Goal: Check status: Check status

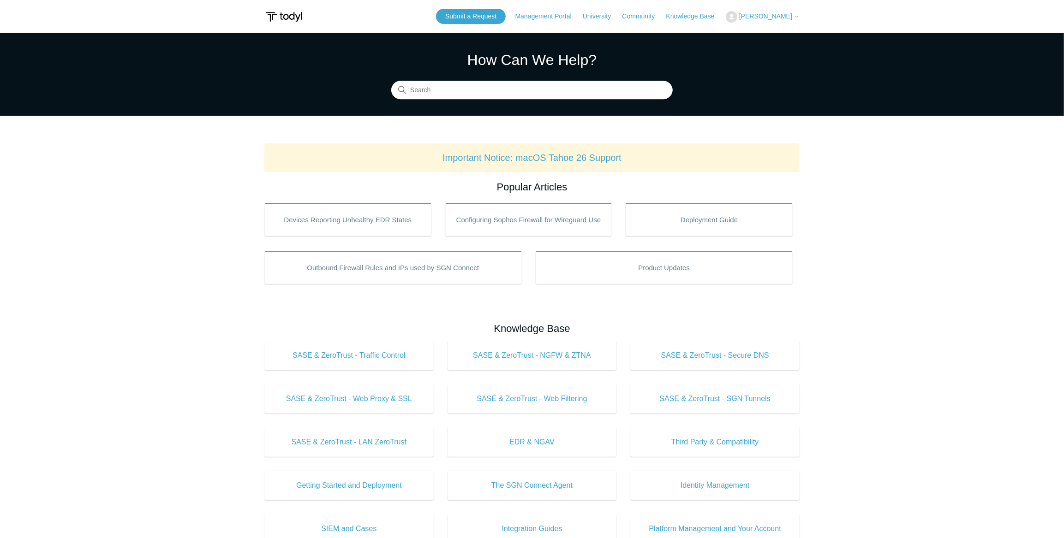
click at [737, 17] on img at bounding box center [732, 17] width 12 height 12
click at [784, 36] on link "My Support Requests" at bounding box center [771, 36] width 90 height 16
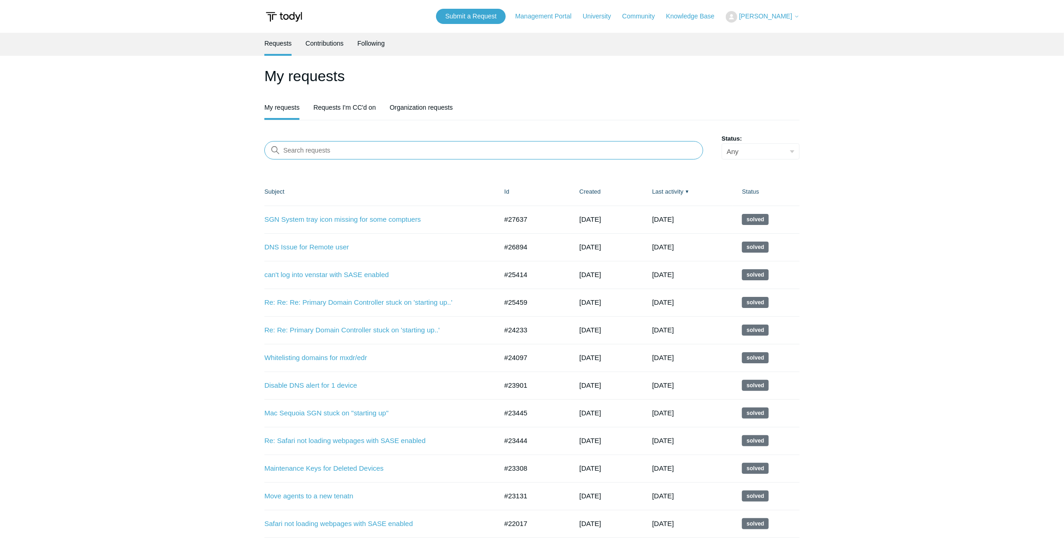
click at [342, 148] on input "Search requests" at bounding box center [483, 150] width 439 height 18
type input "venstar"
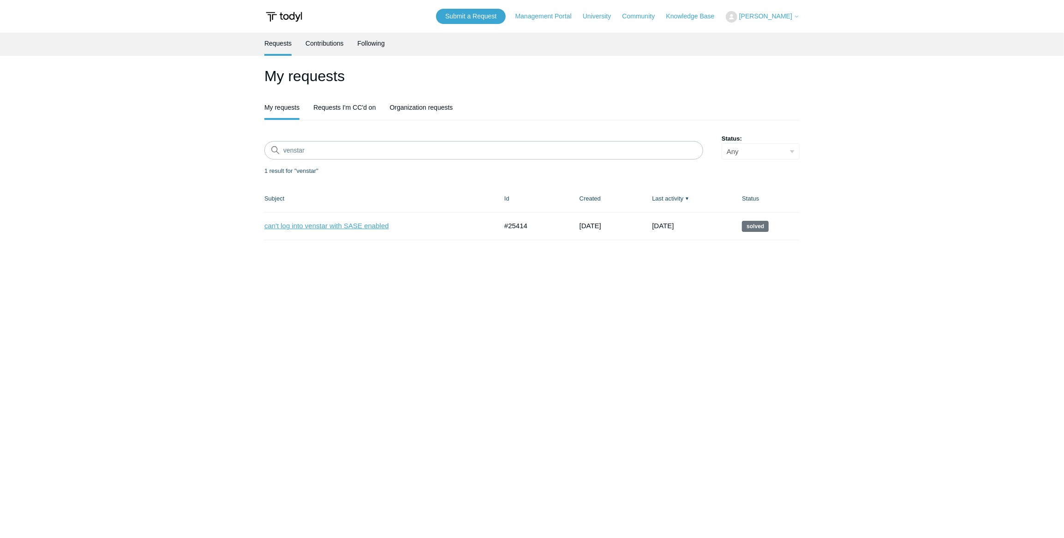
click at [315, 225] on link "can't log into venstar with SASE enabled" at bounding box center [373, 226] width 219 height 11
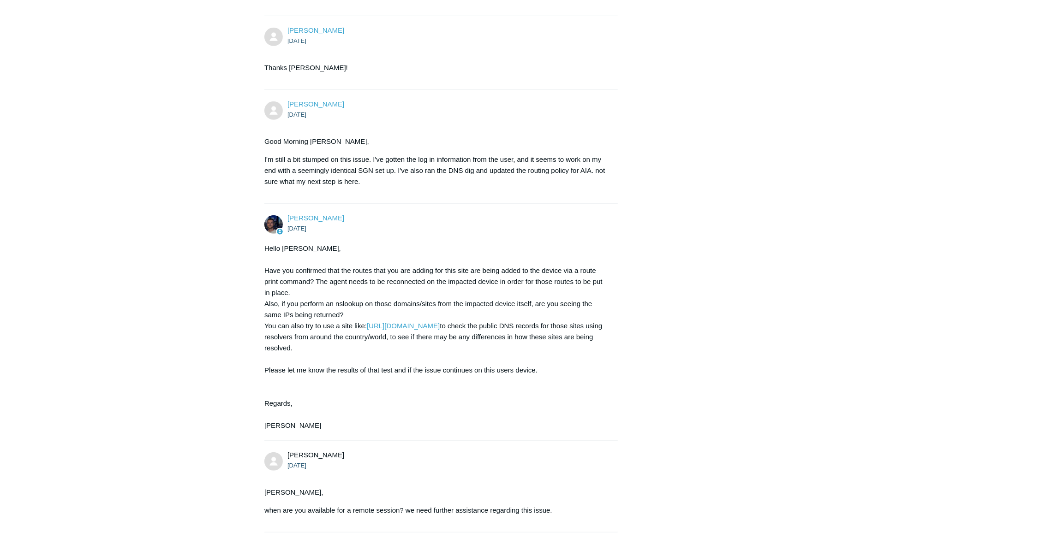
click at [227, 280] on main "Requests Contributions Following Todyl Support Center My activities can't log i…" at bounding box center [532, 187] width 1064 height 1233
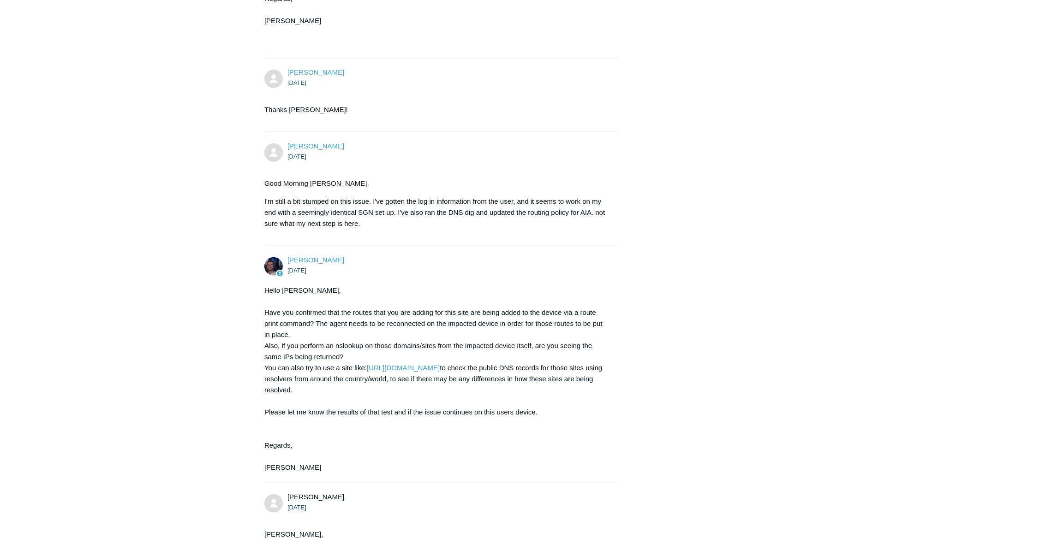
click at [474, 93] on div "[PERSON_NAME] [DATE] Thanks [PERSON_NAME]!" at bounding box center [440, 94] width 353 height 55
click at [632, 19] on div "[PERSON_NAME] [DATE] Venstar is their central AC web app, with sase enabled the…" at bounding box center [531, 280] width 535 height 1133
